Goal: Information Seeking & Learning: Find specific page/section

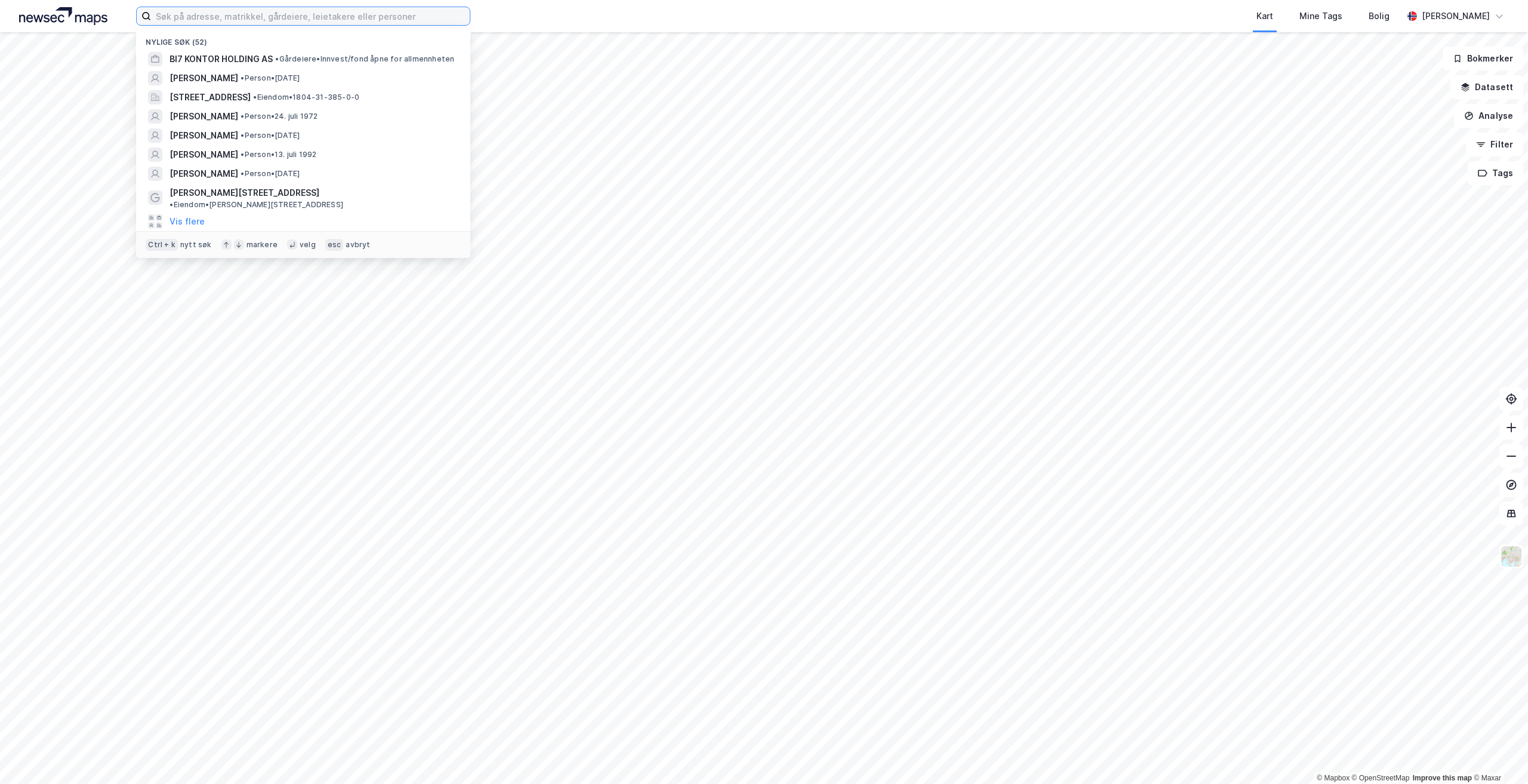
click at [276, 14] on input at bounding box center [310, 16] width 319 height 18
click at [262, 59] on span "BI7 KONTOR HOLDING AS" at bounding box center [221, 59] width 104 height 14
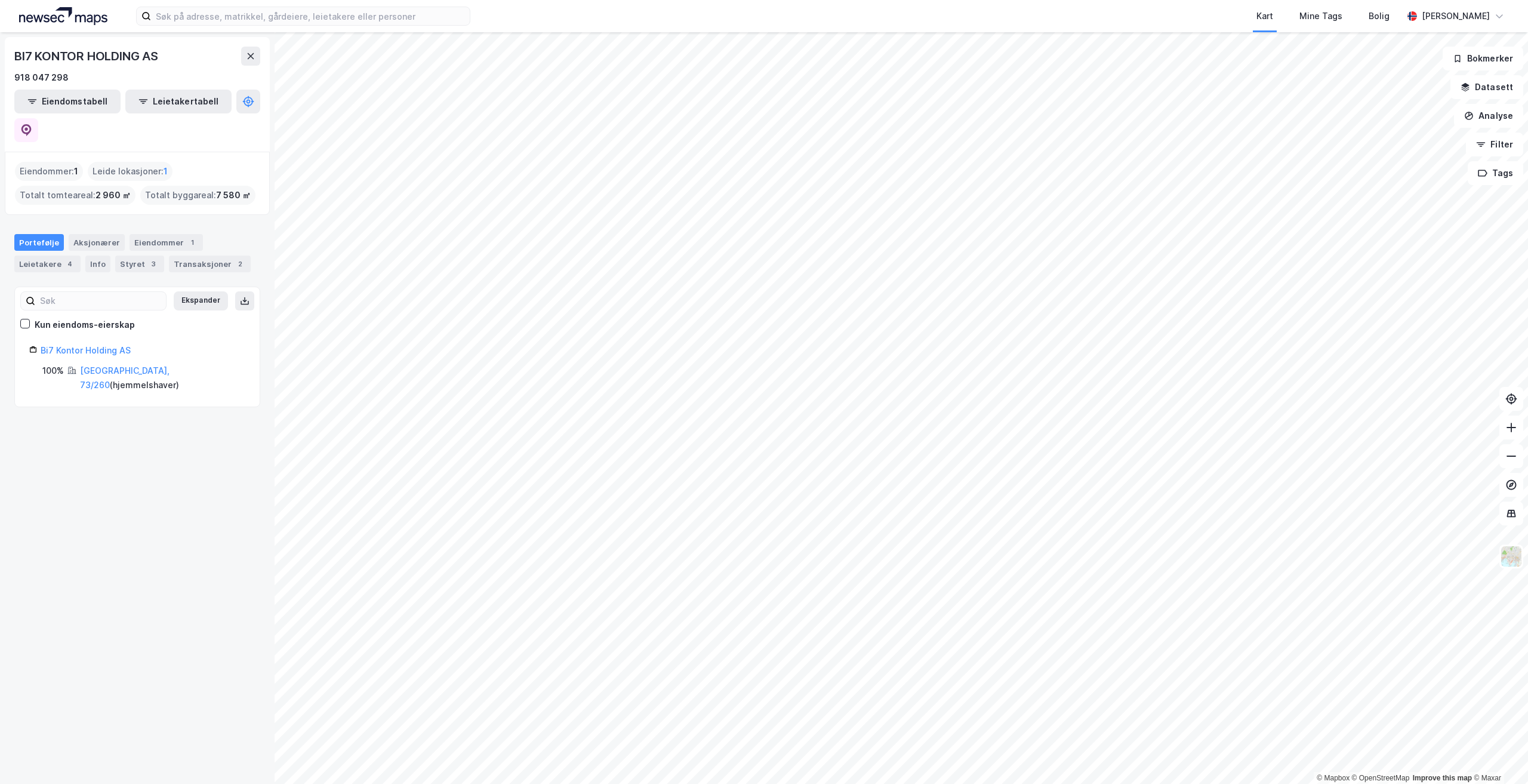
click at [999, 6] on div "Kart Mine Tags Bolig" at bounding box center [965, 16] width 875 height 32
